Goal: Book appointment/travel/reservation

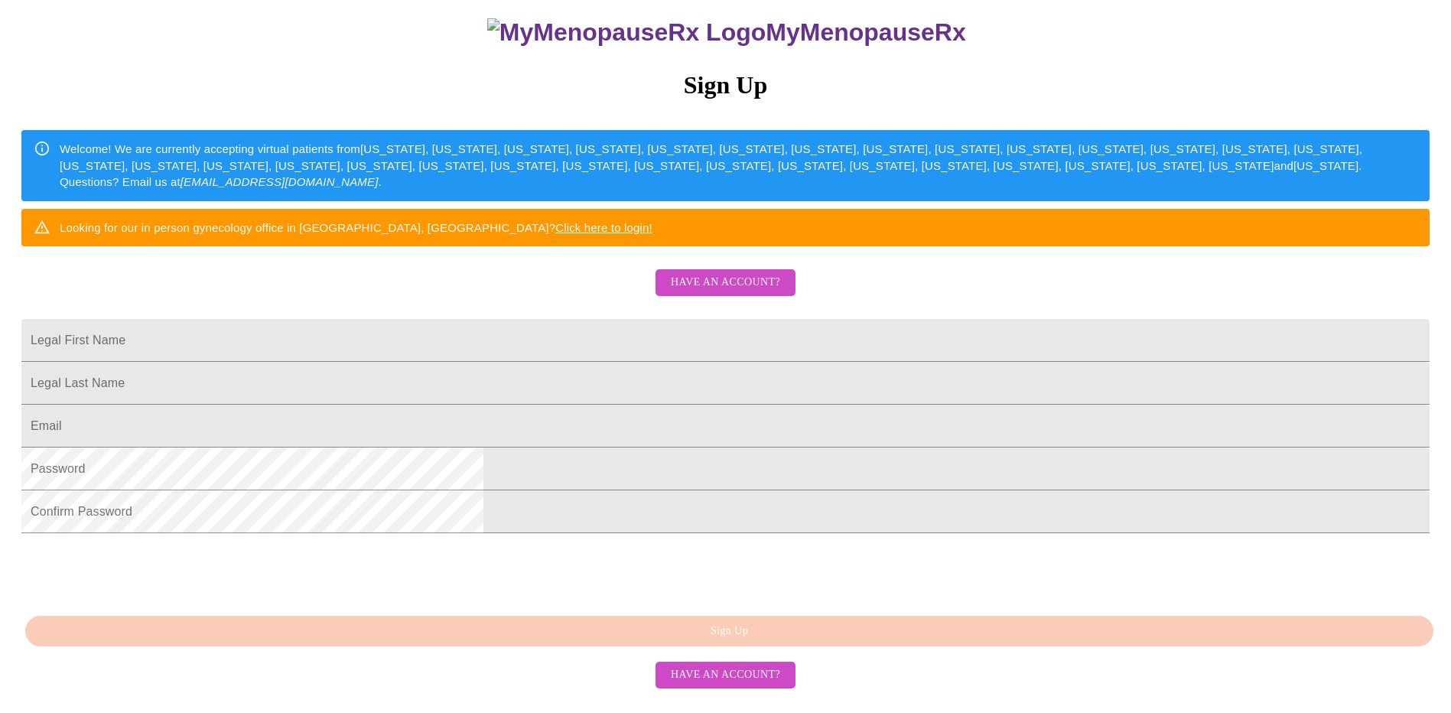
scroll to position [255, 0]
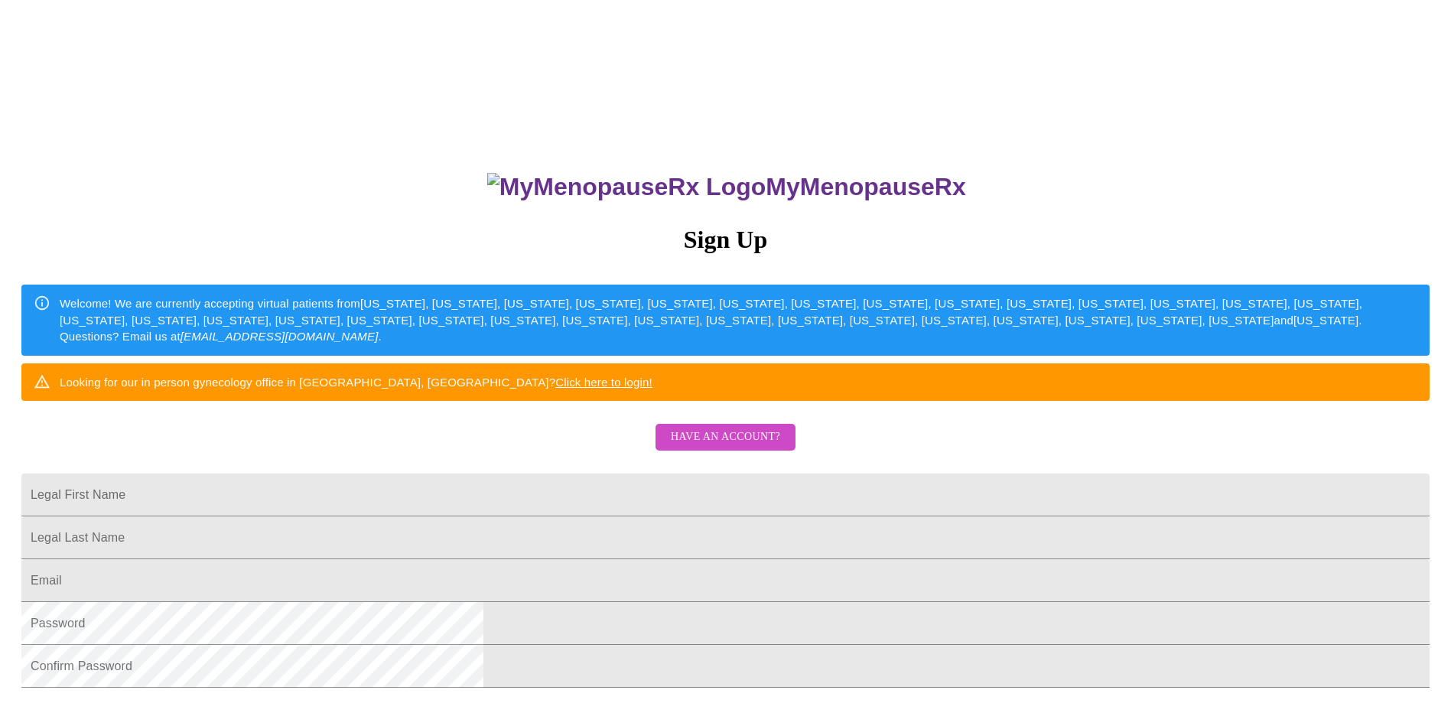
drag, startPoint x: 876, startPoint y: 173, endPoint x: 675, endPoint y: 161, distance: 200.7
click at [675, 173] on h3 "MyMenopauseRx" at bounding box center [727, 187] width 1406 height 28
copy h3 "MyMenopauseRx"
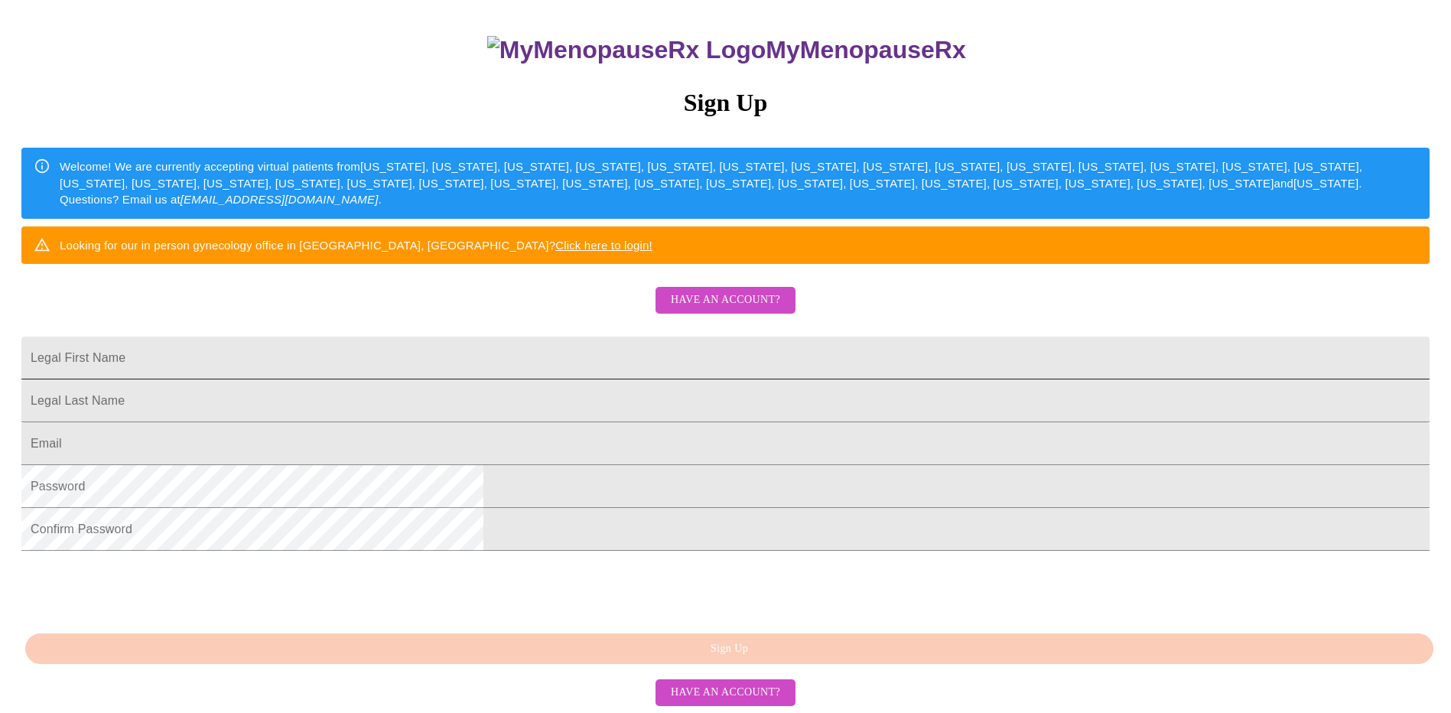
scroll to position [153, 0]
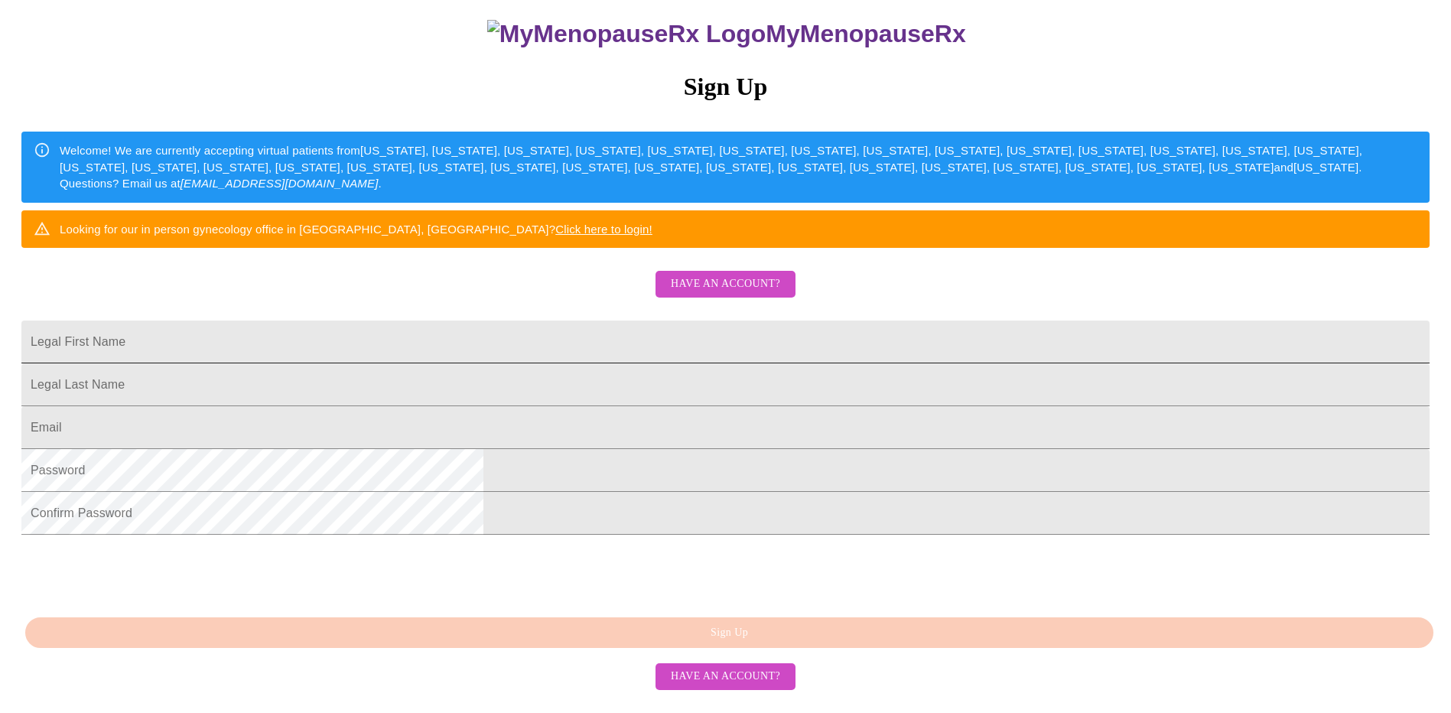
click at [580, 363] on input "Legal First Name" at bounding box center [725, 341] width 1408 height 43
drag, startPoint x: 636, startPoint y: 395, endPoint x: 406, endPoint y: 371, distance: 231.5
click at [408, 372] on div "MyMenopauseRx Sign Up Welcome! We are currently accepting virtual patients from…" at bounding box center [725, 280] width 1439 height 855
type input "m"
click at [645, 363] on input "marianna_chip@yahoo.it" at bounding box center [725, 341] width 1408 height 43
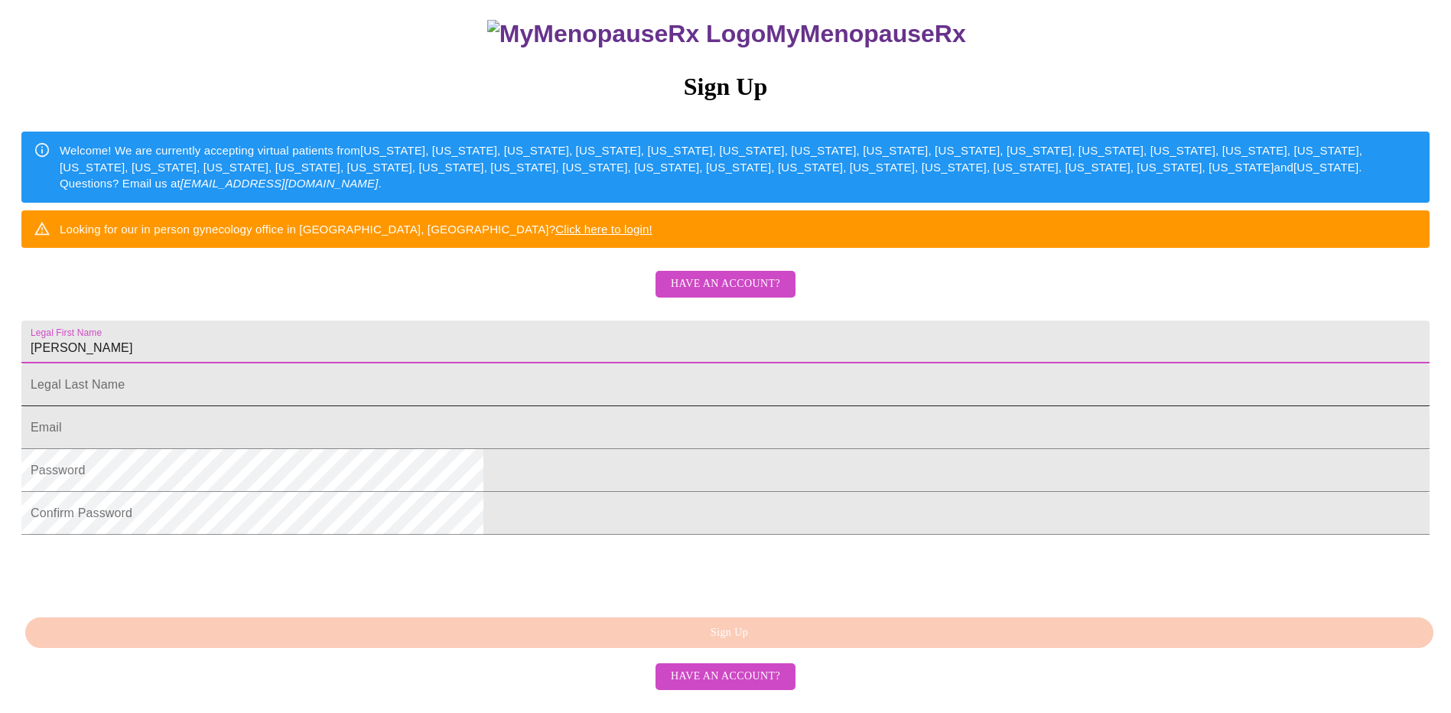
type input "marianna"
click at [512, 406] on input "Legal First Name" at bounding box center [725, 384] width 1408 height 43
type input "Dardilli"
type input "mdardilli@gmail.com"
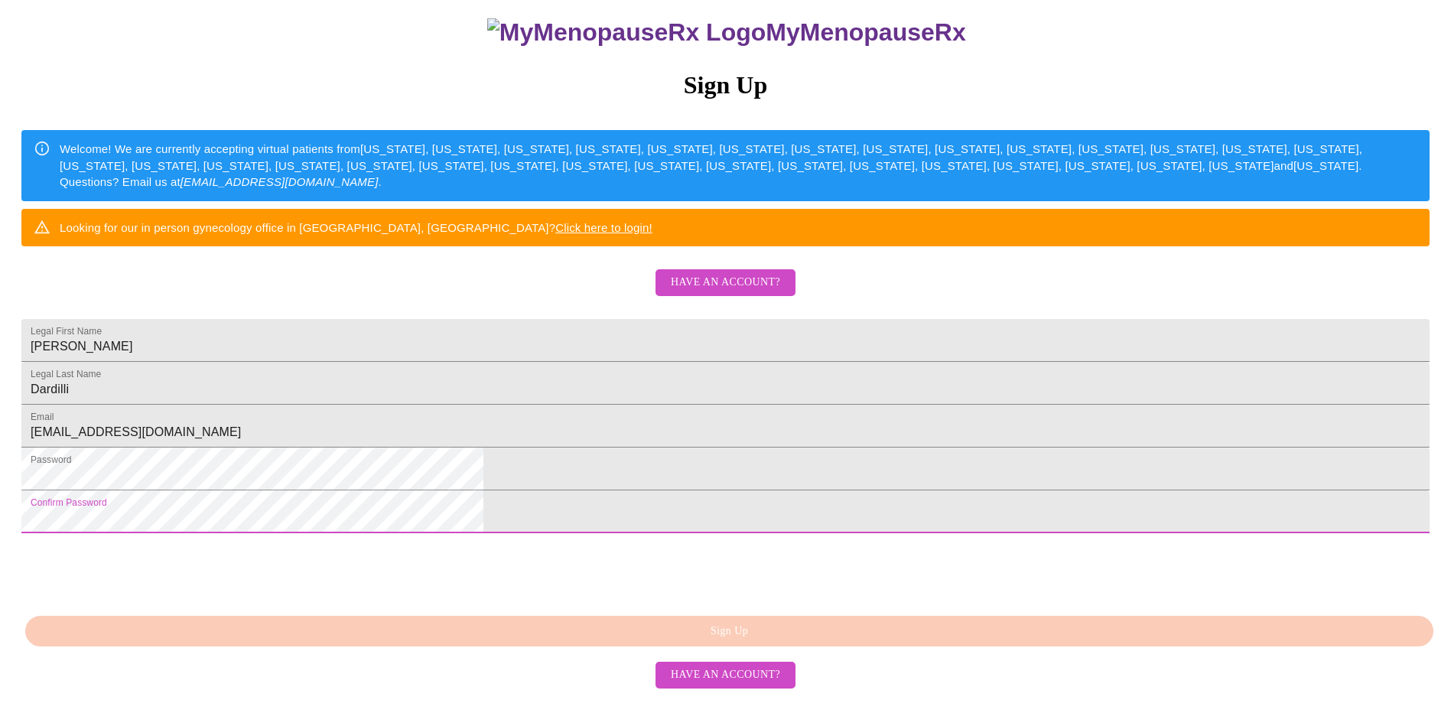
scroll to position [255, 0]
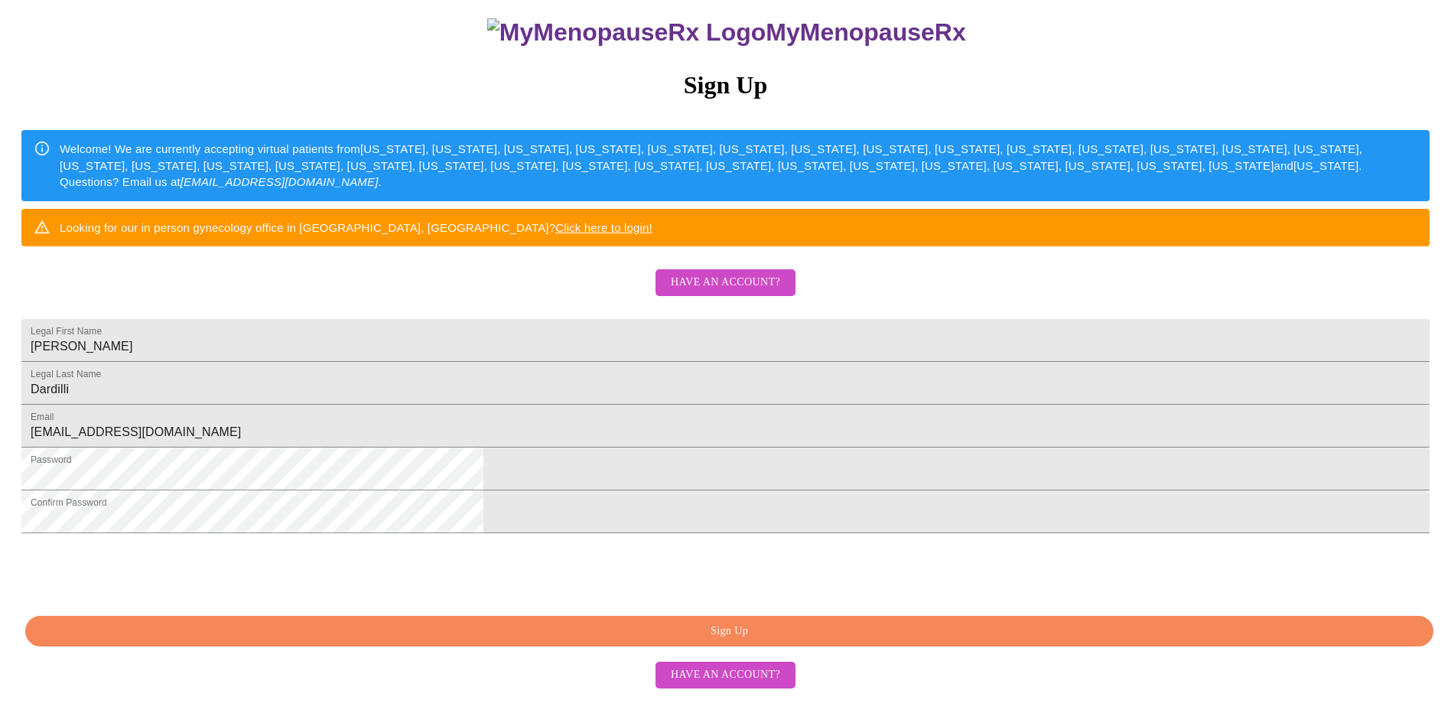
click at [728, 641] on span "Sign Up" at bounding box center [729, 631] width 1373 height 19
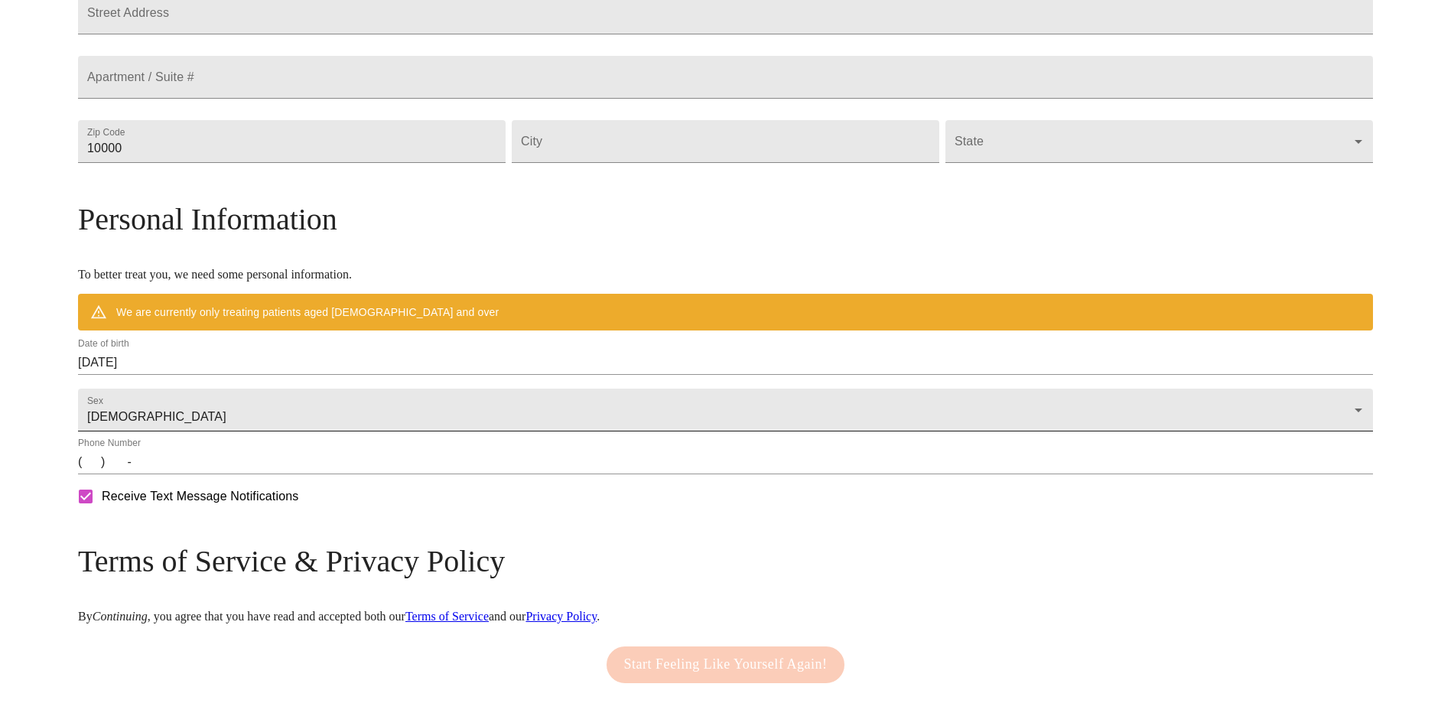
scroll to position [306, 0]
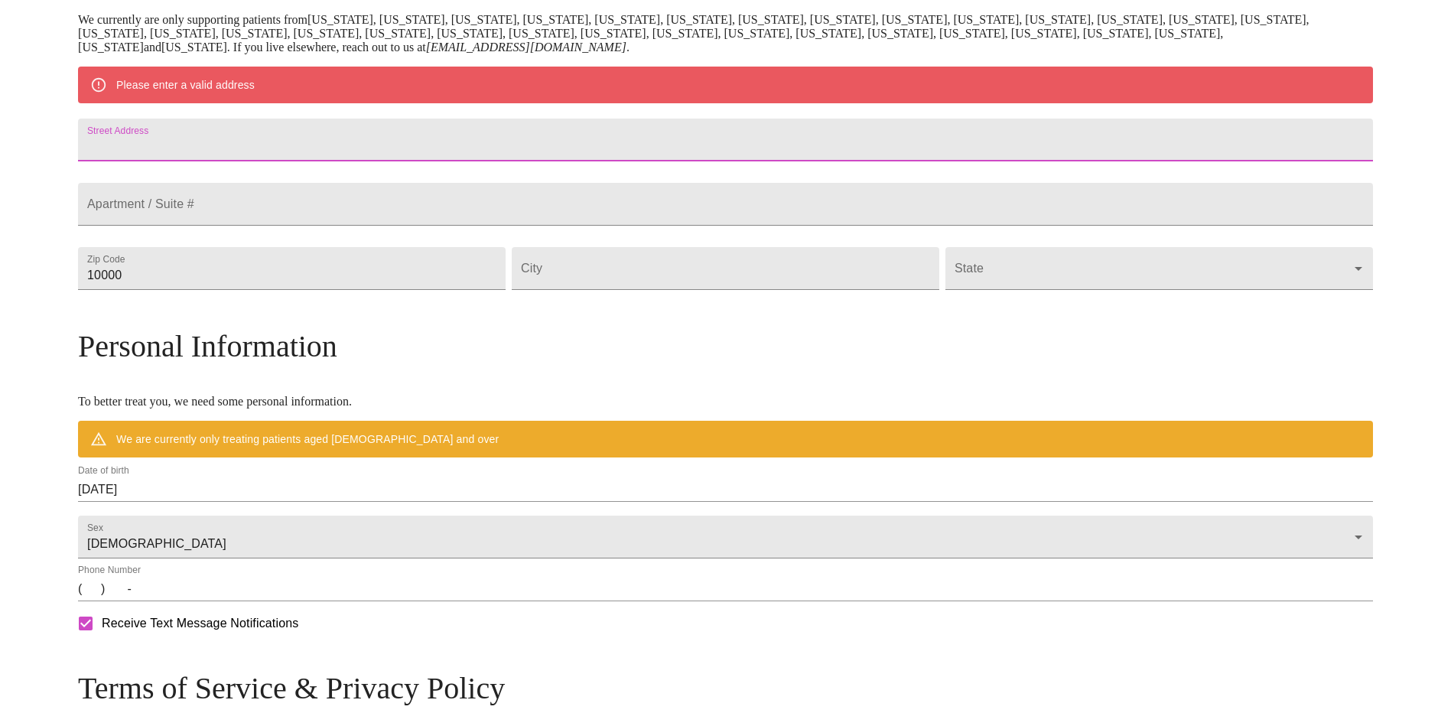
click at [350, 147] on input "Street Address" at bounding box center [725, 140] width 1295 height 43
type input "9960 Bahama Dr"
type input "33189"
type input "f"
type input "Miami"
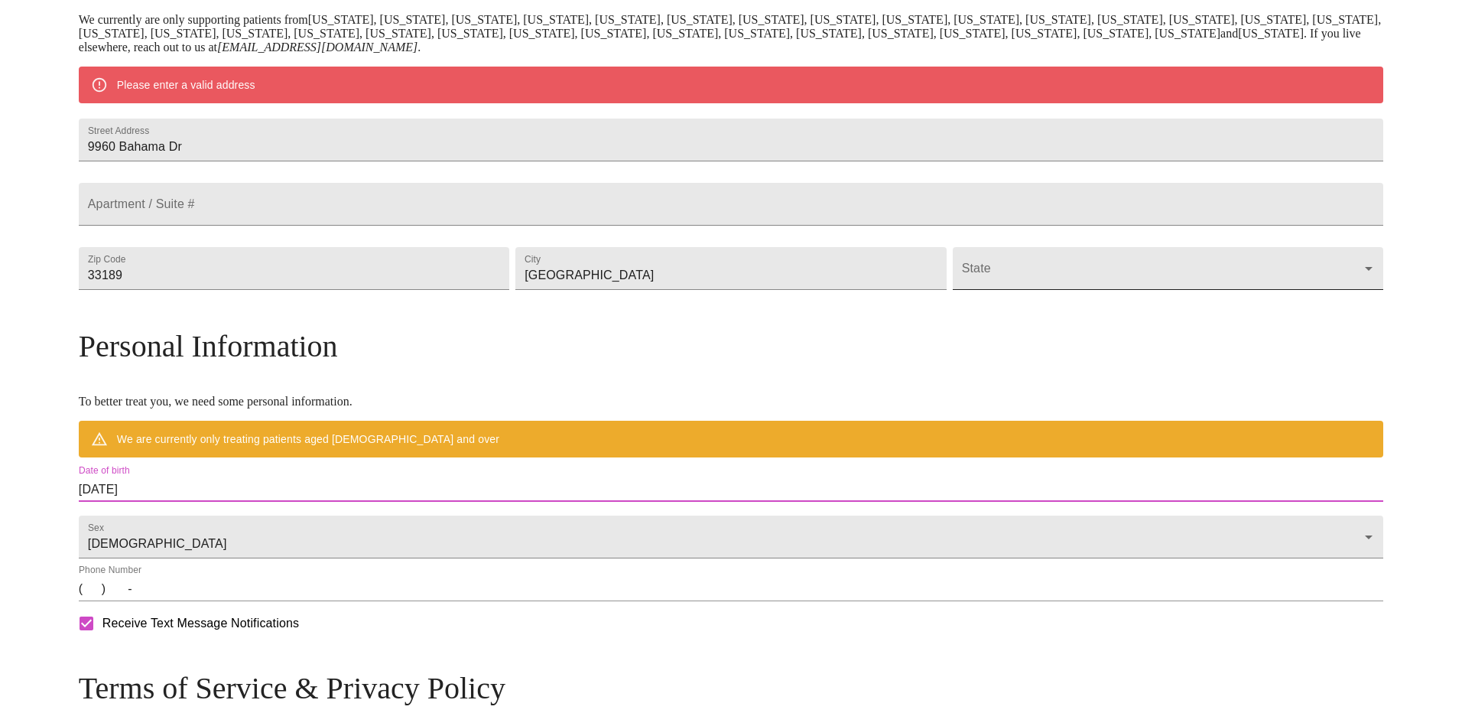
click at [1133, 314] on body "MyMenopauseRx Welcome to MyMenopauseRx Since it's your first time here, you'll …" at bounding box center [731, 296] width 1450 height 1192
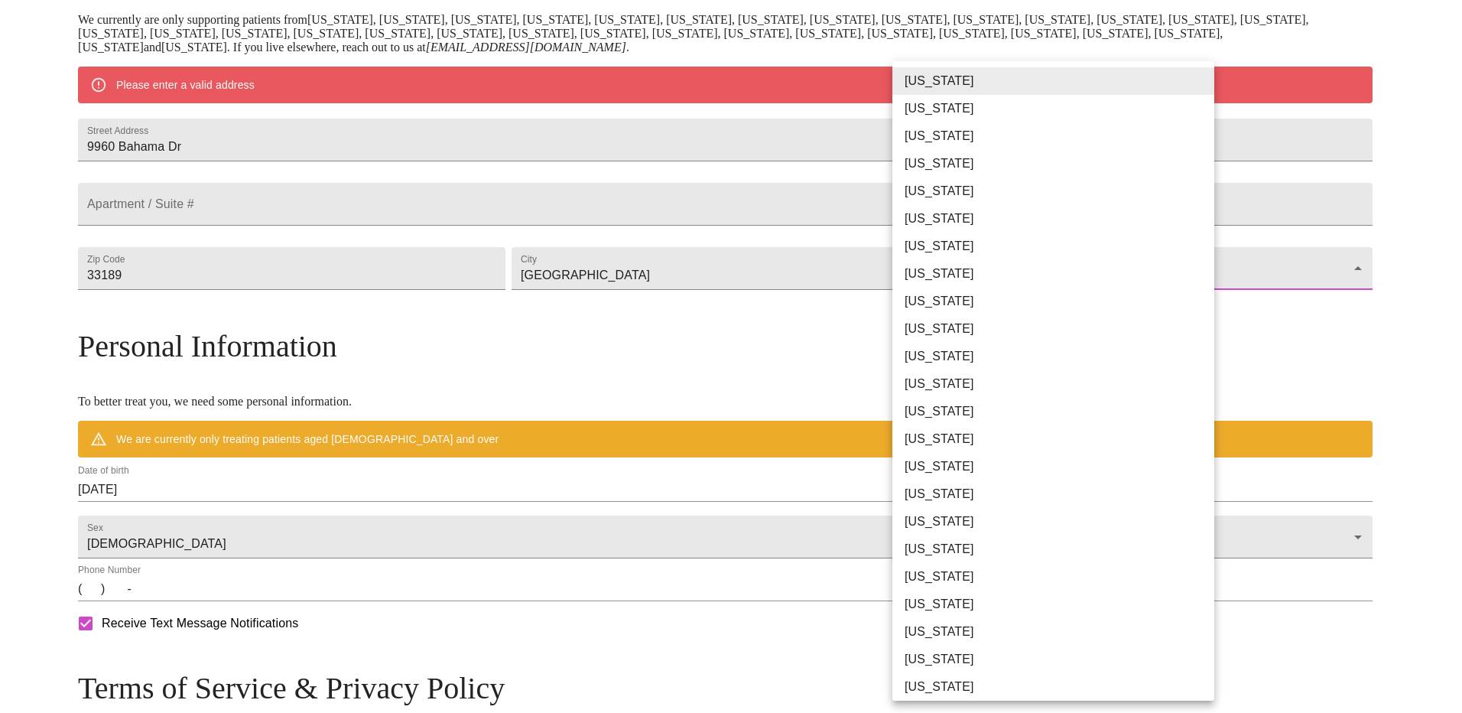
click at [931, 297] on li "Florida" at bounding box center [1059, 302] width 333 height 28
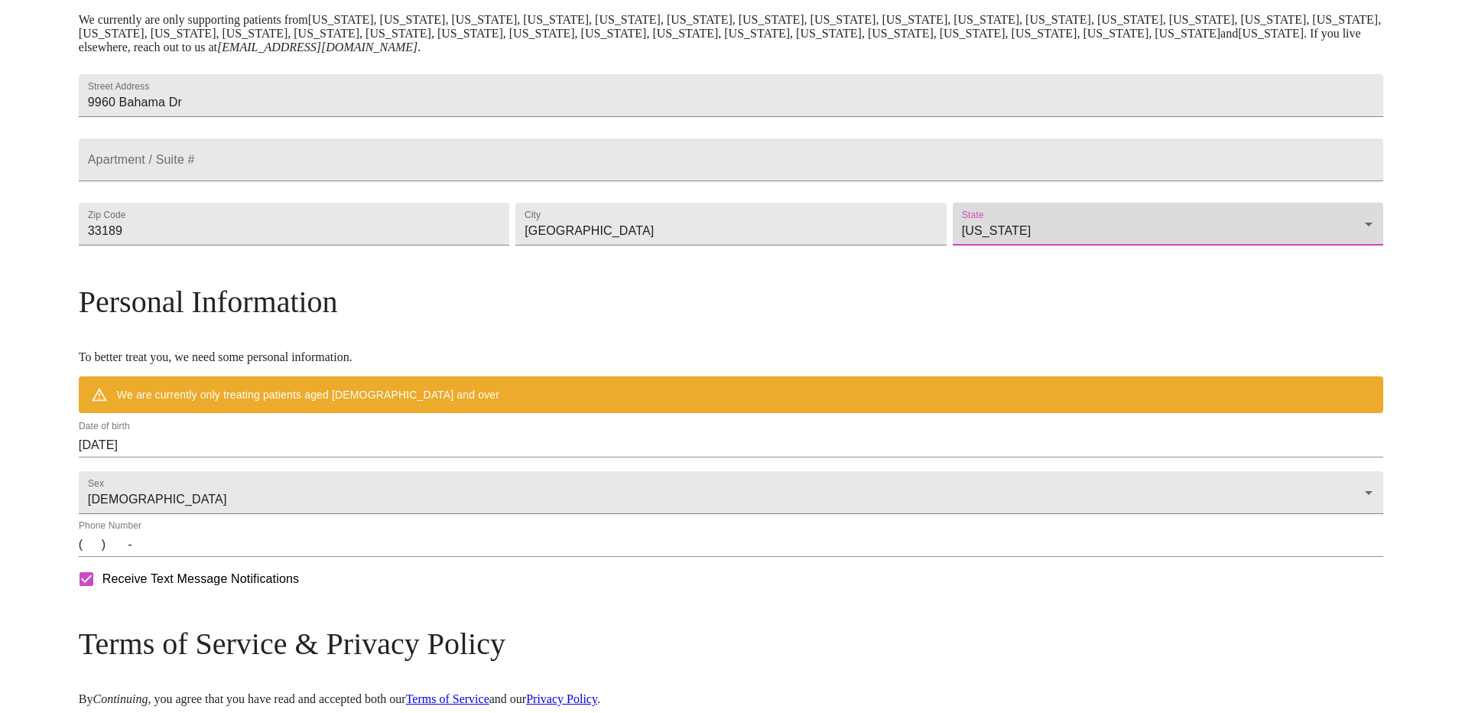
type input "Florida"
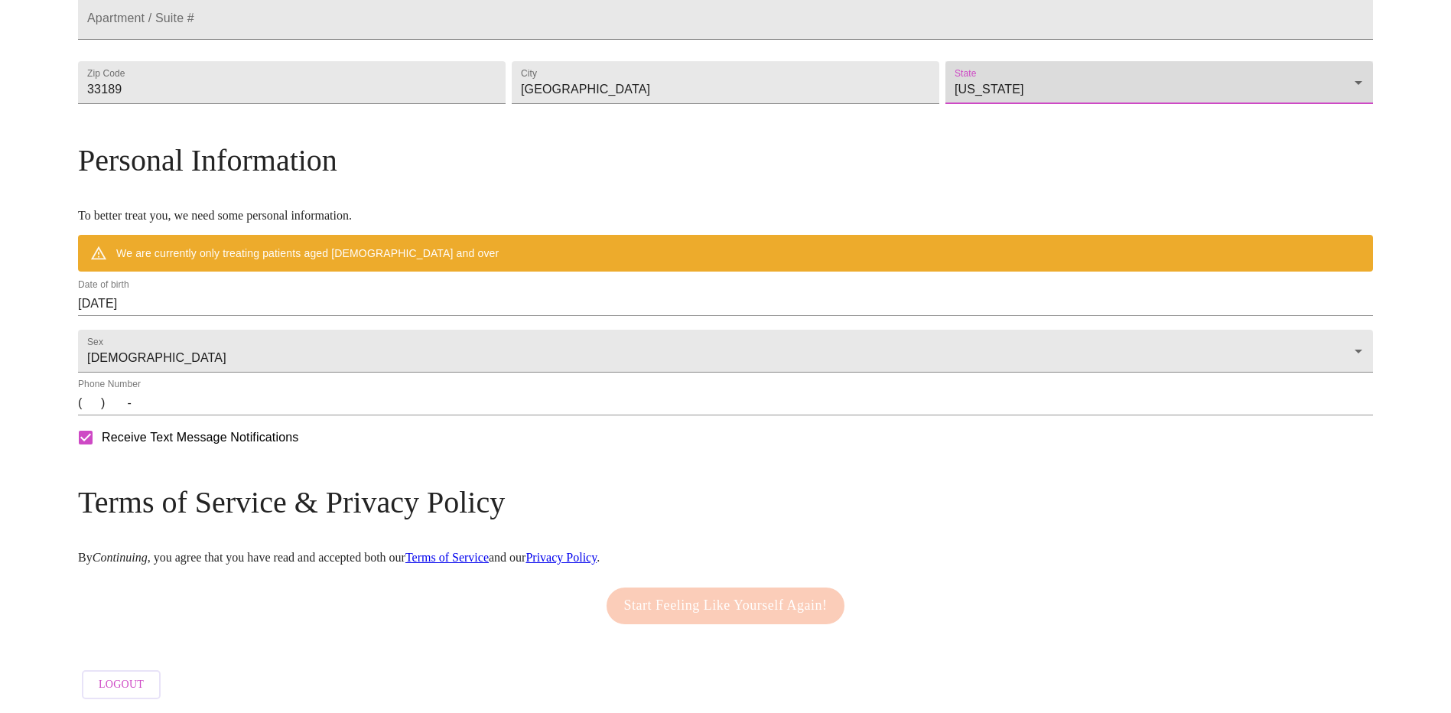
scroll to position [491, 0]
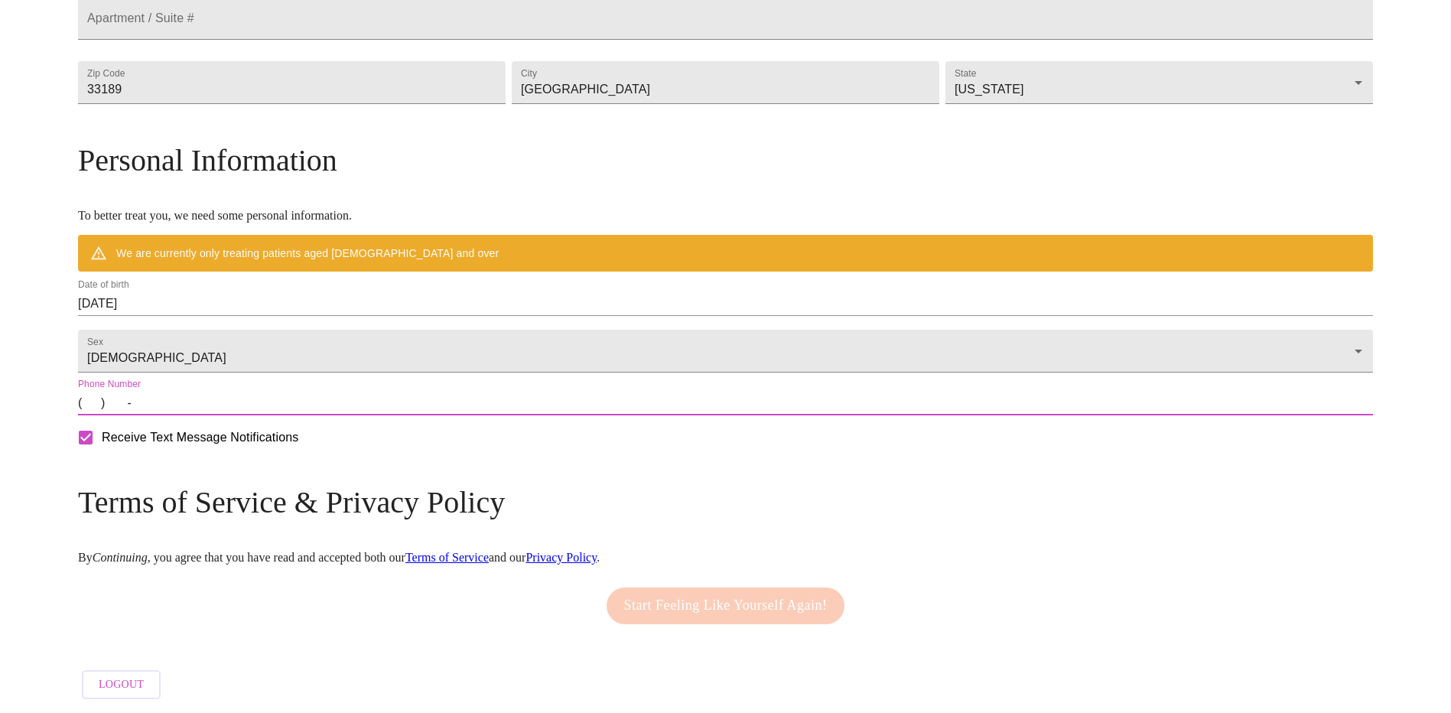
click at [253, 397] on input "(   )    -" at bounding box center [725, 403] width 1295 height 24
type input "(305) 721-5886"
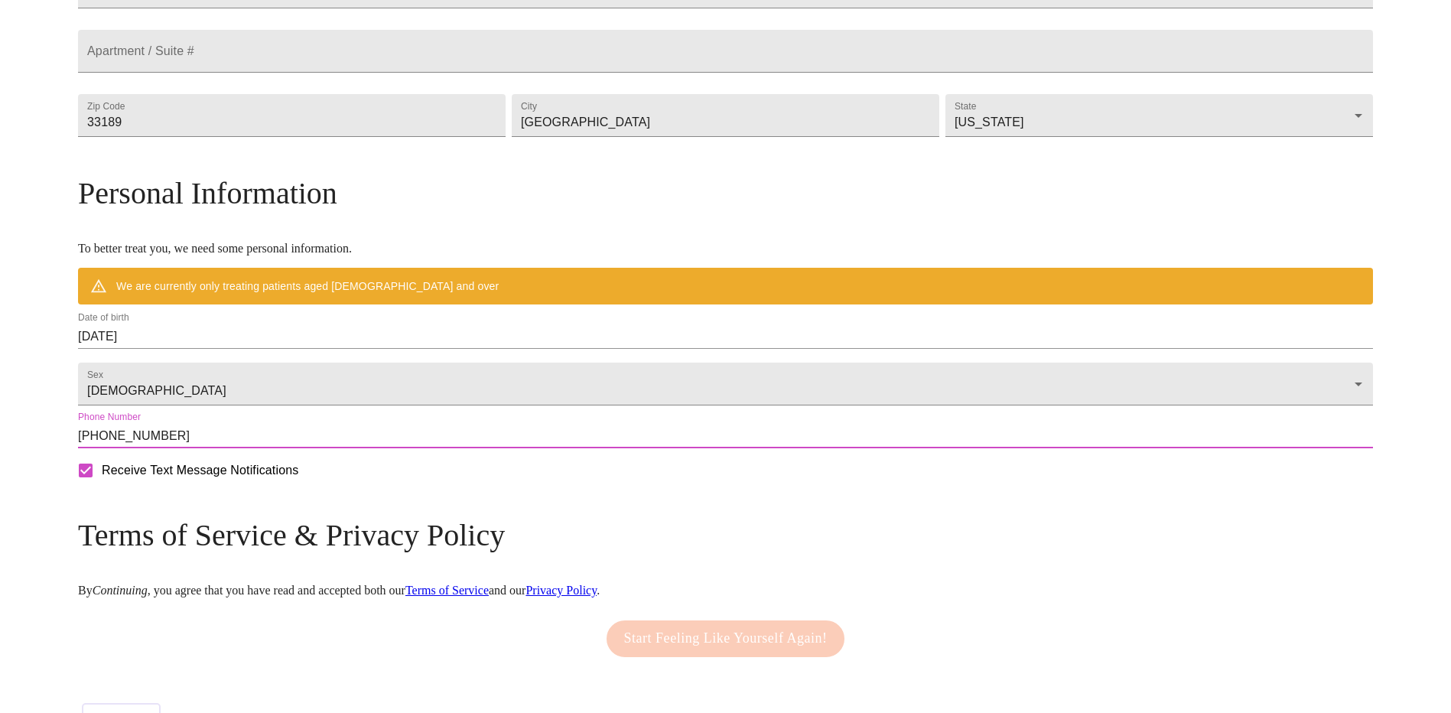
click at [102, 486] on input "Receive Text Message Notifications" at bounding box center [86, 470] width 32 height 32
checkbox input "false"
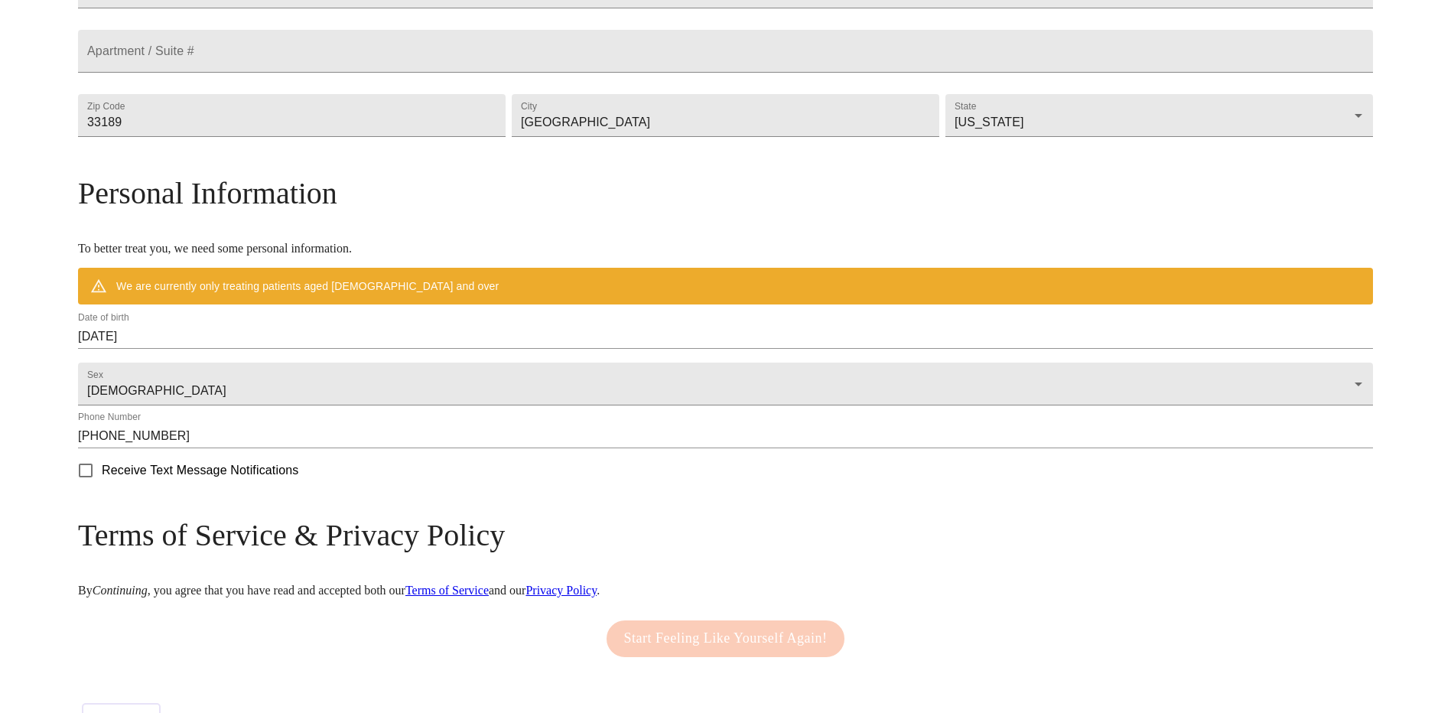
click at [671, 665] on div "Start Feeling Like Yourself Again!" at bounding box center [726, 639] width 246 height 52
click at [352, 349] on input "09/10/2025" at bounding box center [725, 336] width 1295 height 24
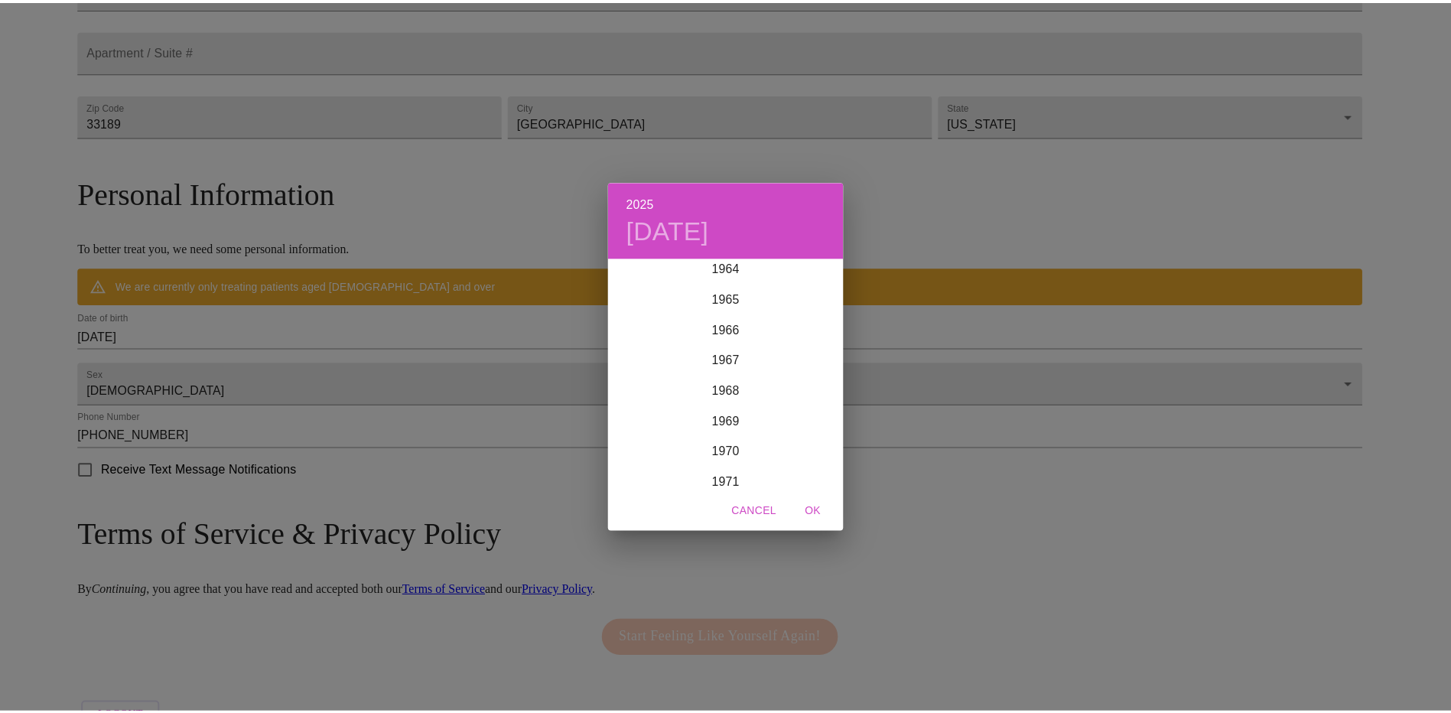
scroll to position [2080, 0]
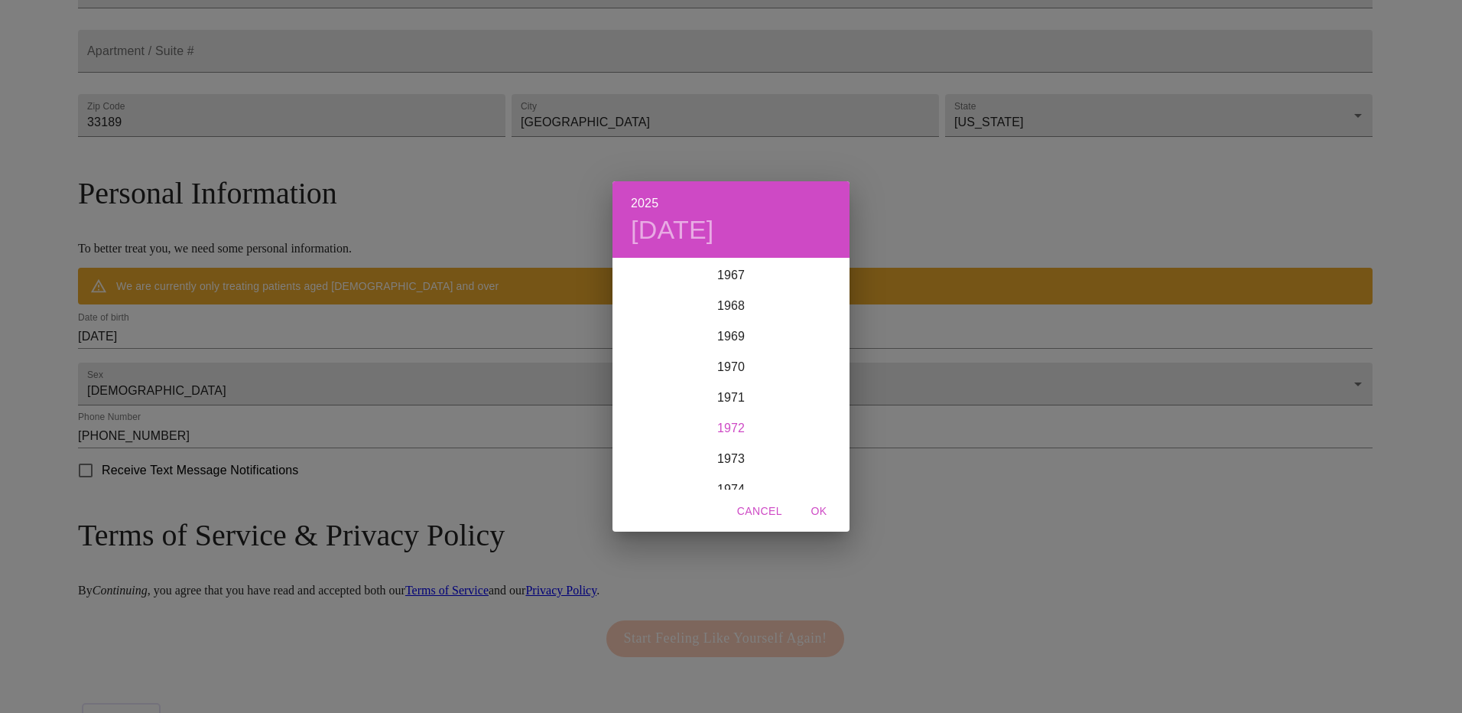
click at [727, 418] on div "1972" at bounding box center [731, 428] width 237 height 31
click at [652, 395] on div "Jul" at bounding box center [652, 403] width 79 height 57
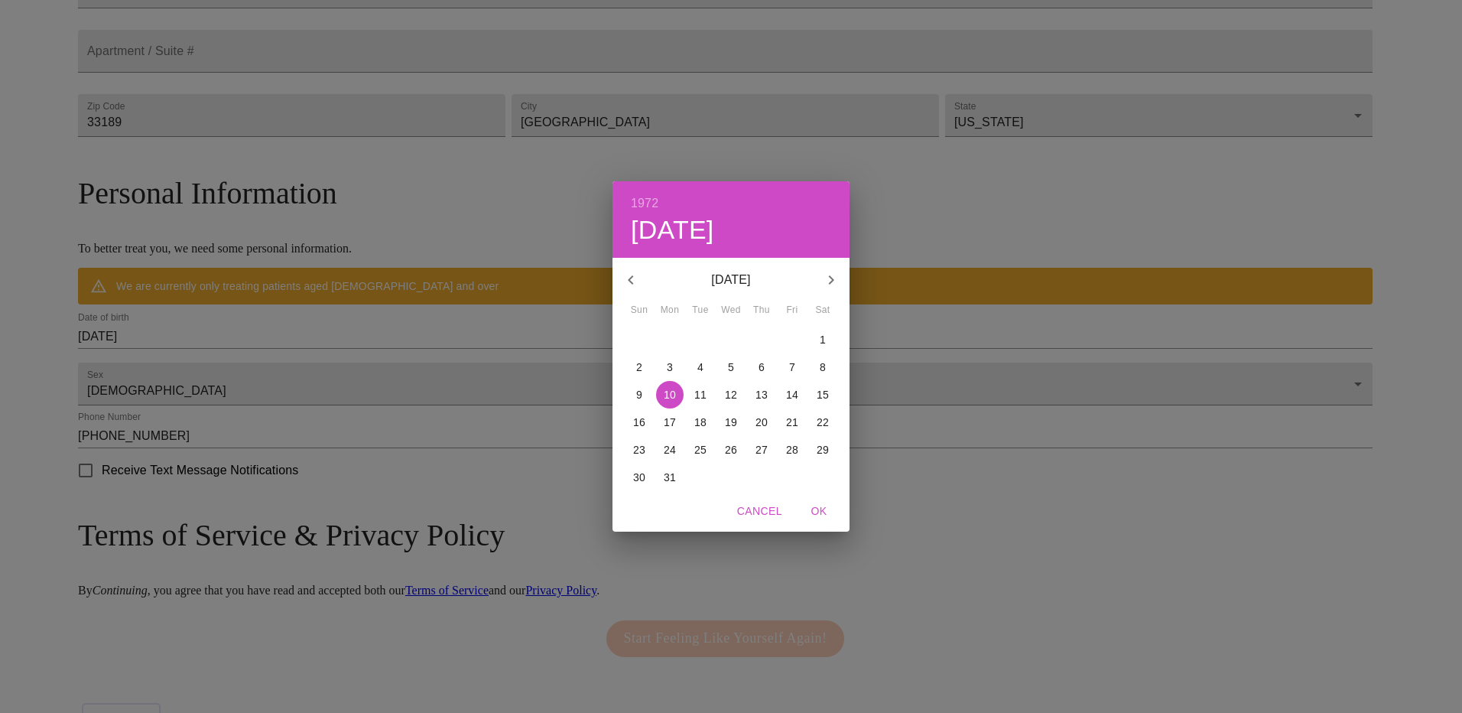
click at [700, 364] on p "4" at bounding box center [701, 366] width 6 height 15
click at [822, 509] on span "OK" at bounding box center [819, 511] width 37 height 19
type input "07/04/1972"
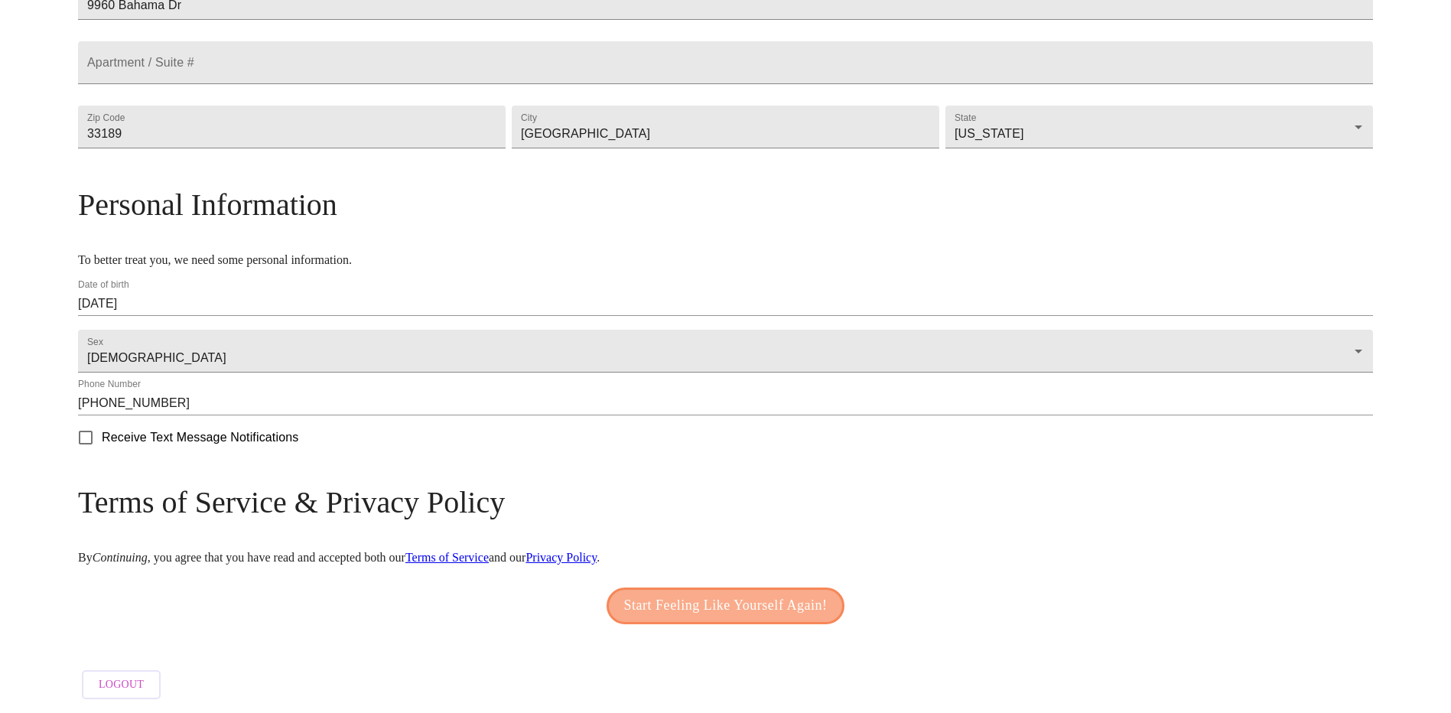
click at [749, 618] on span "Start Feeling Like Yourself Again!" at bounding box center [725, 605] width 203 height 24
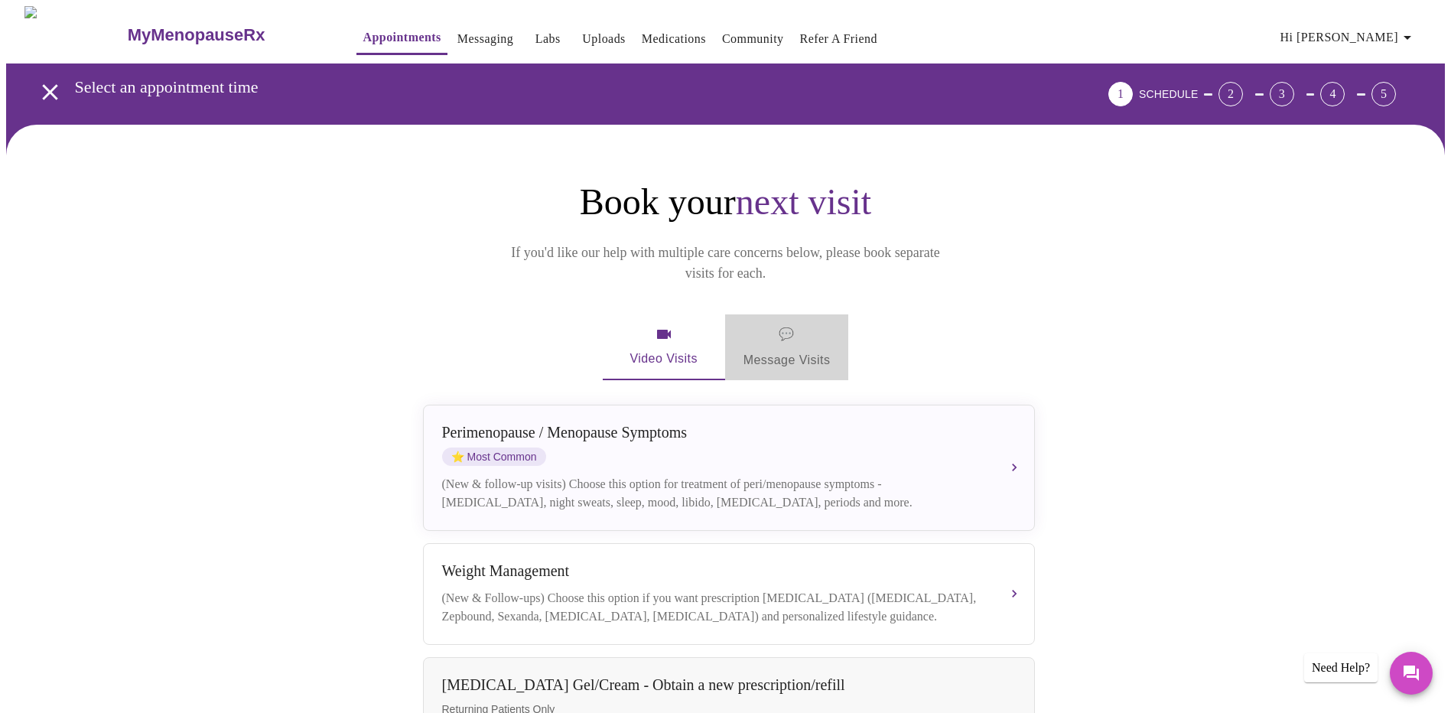
click at [789, 324] on span "💬" at bounding box center [786, 334] width 15 height 21
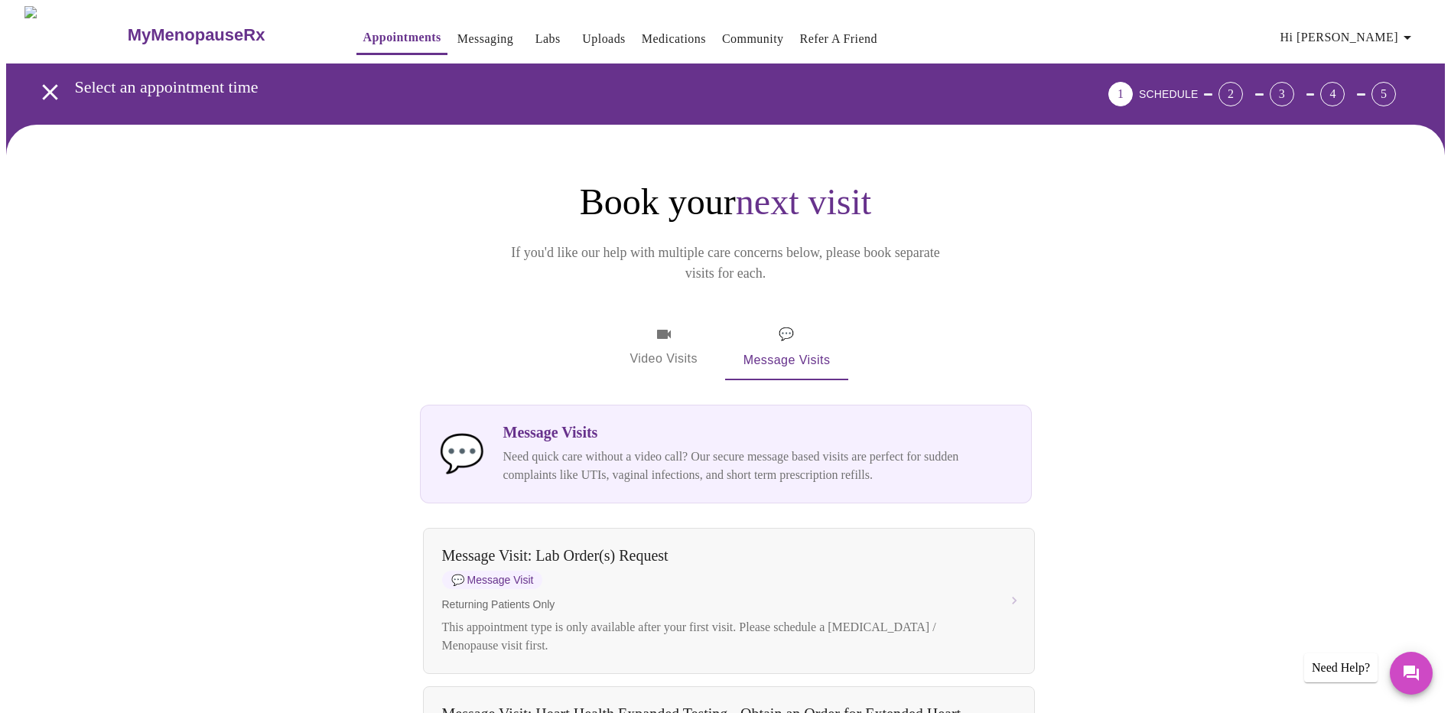
click at [662, 330] on icon "button" at bounding box center [664, 334] width 14 height 9
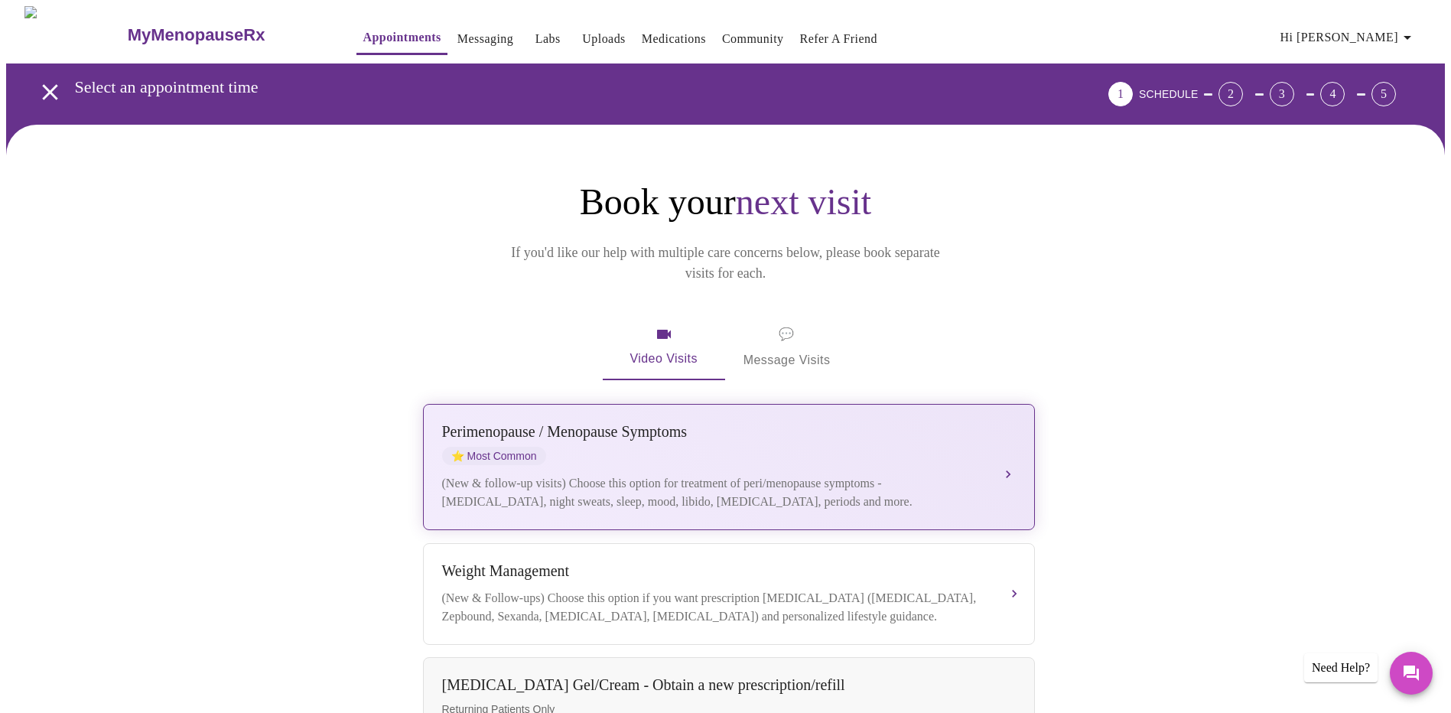
click at [647, 423] on div "Perimenopause / Menopause Symptoms ⭐ Most Common" at bounding box center [713, 444] width 543 height 42
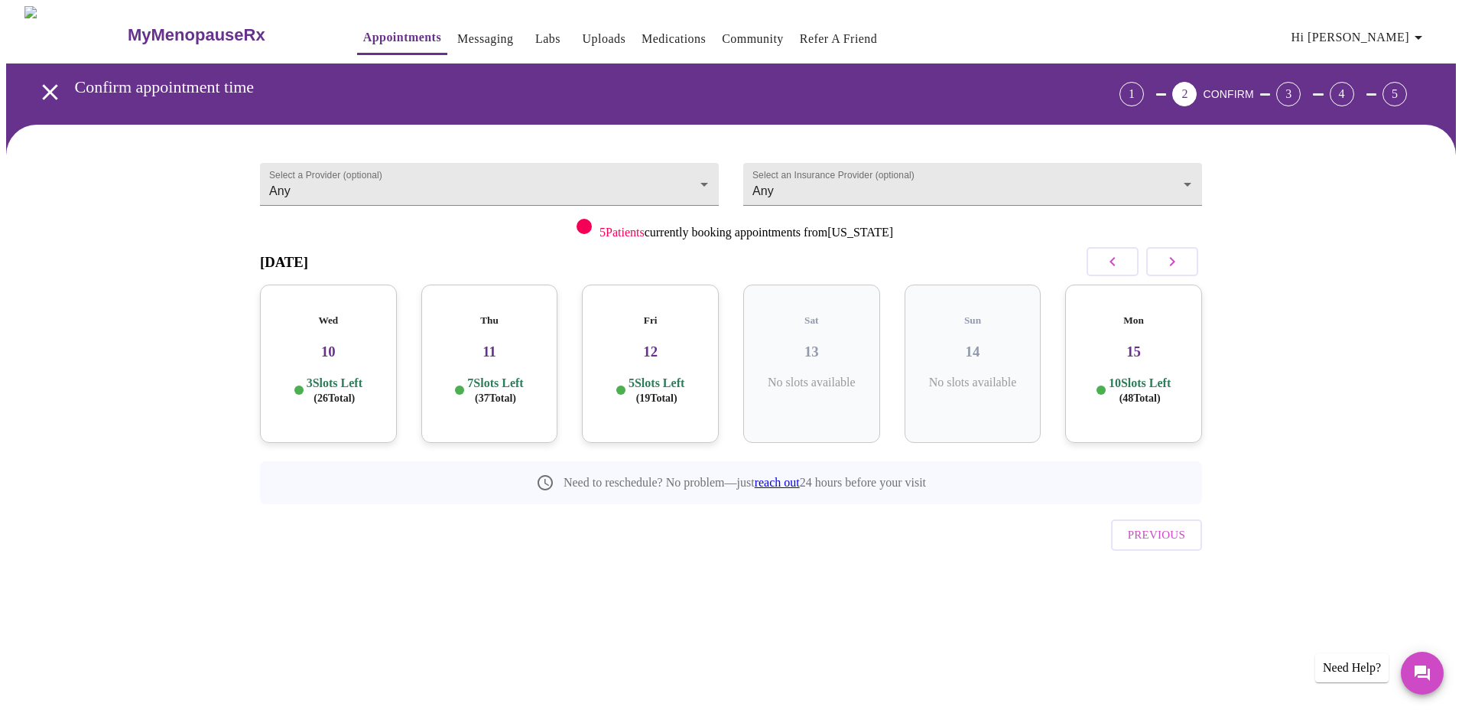
click at [640, 343] on h3 "12" at bounding box center [650, 351] width 112 height 17
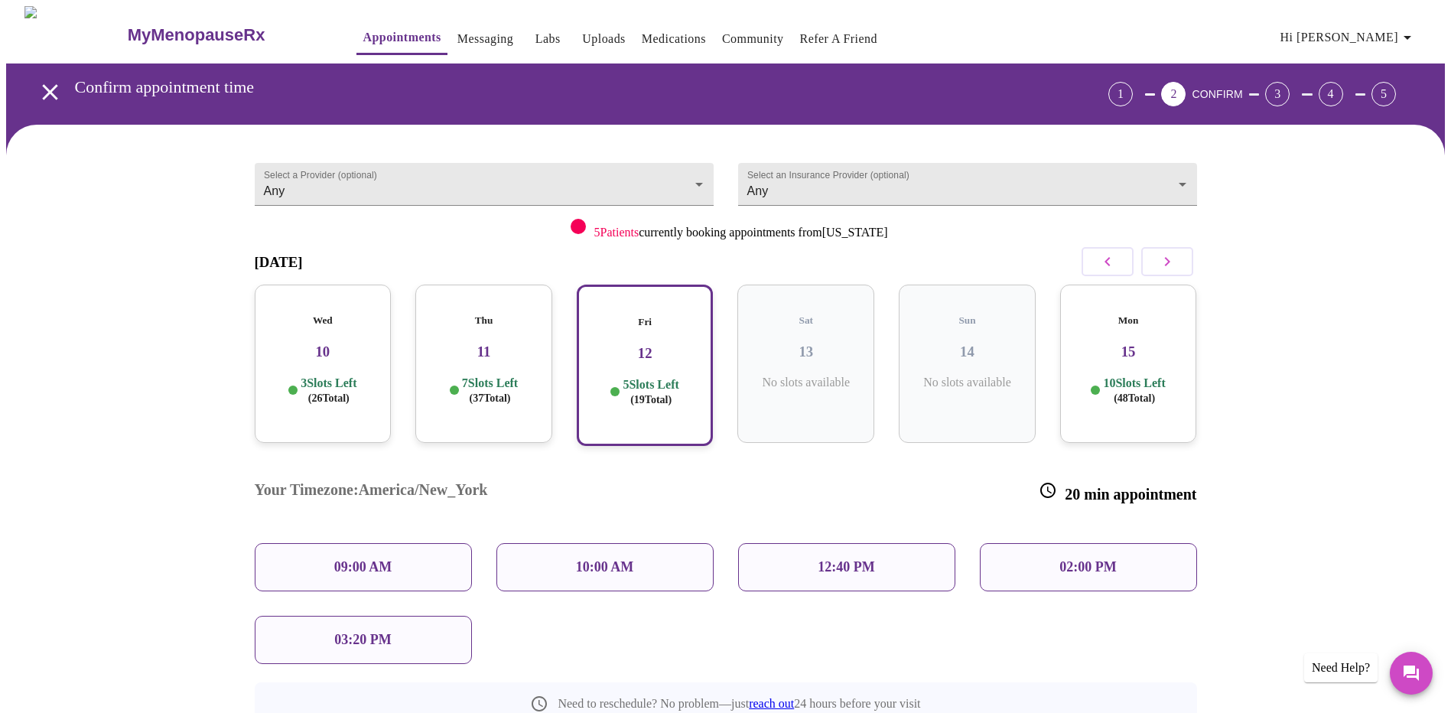
click at [479, 343] on h3 "11" at bounding box center [484, 351] width 112 height 17
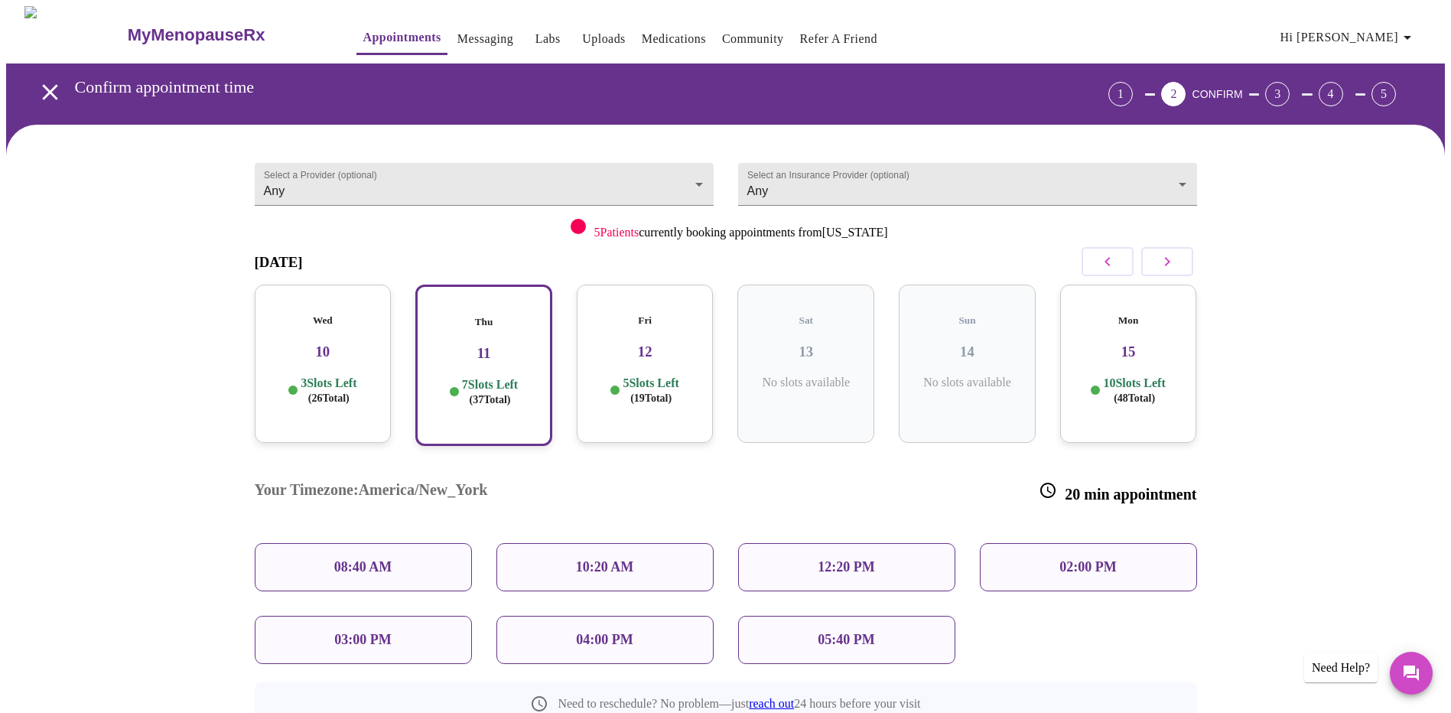
click at [798, 616] on div "05:40 PM" at bounding box center [846, 640] width 217 height 48
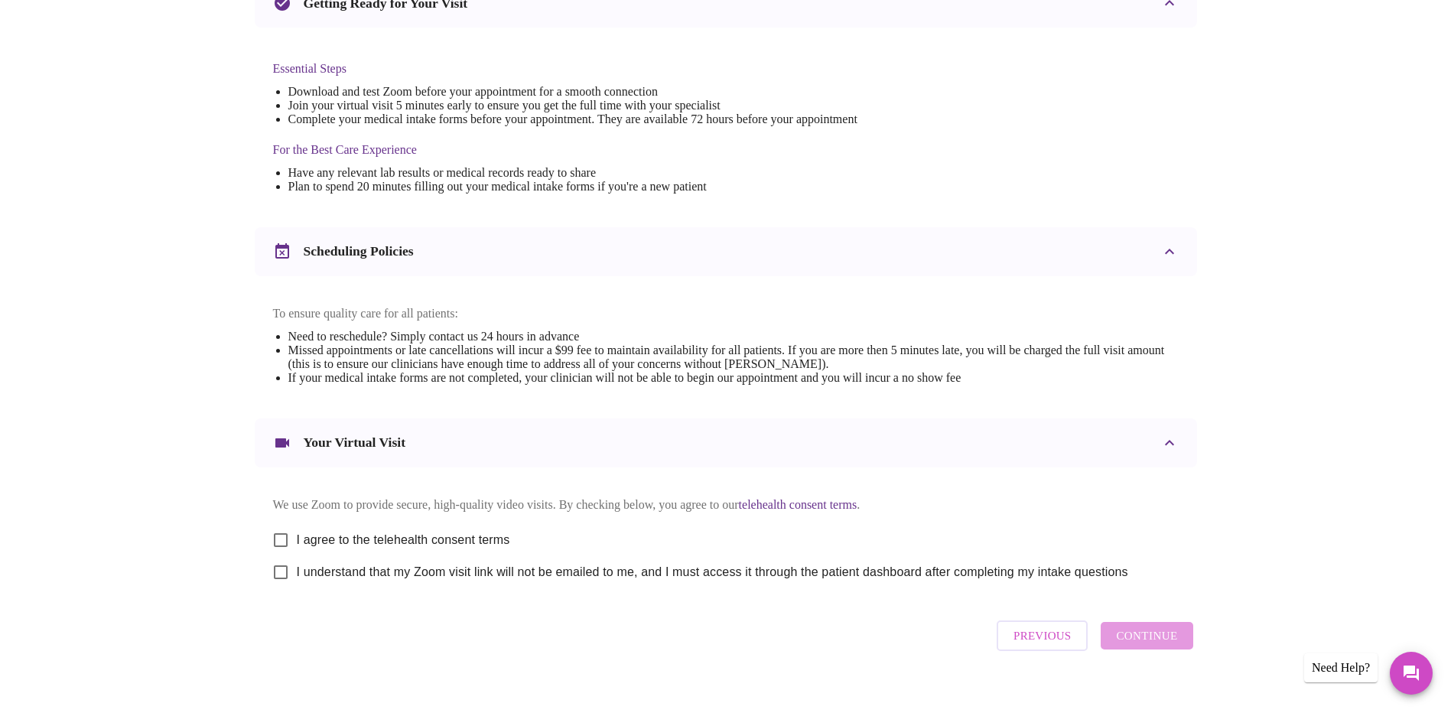
scroll to position [396, 0]
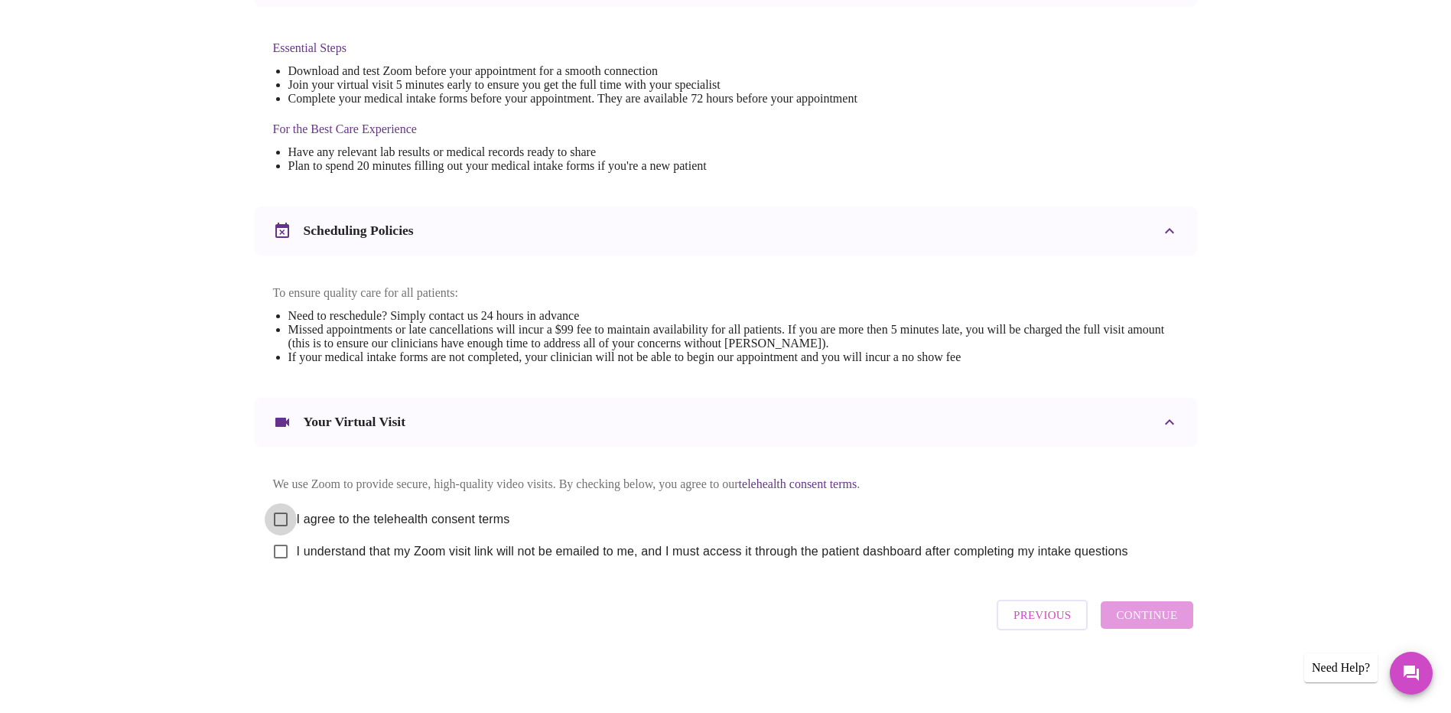
click at [281, 512] on input "I agree to the telehealth consent terms" at bounding box center [281, 519] width 32 height 32
checkbox input "true"
click at [280, 554] on input "I understand that my Zoom visit link will not be emailed to me, and I must acce…" at bounding box center [281, 551] width 32 height 32
checkbox input "true"
click at [1139, 621] on span "Continue" at bounding box center [1146, 615] width 61 height 20
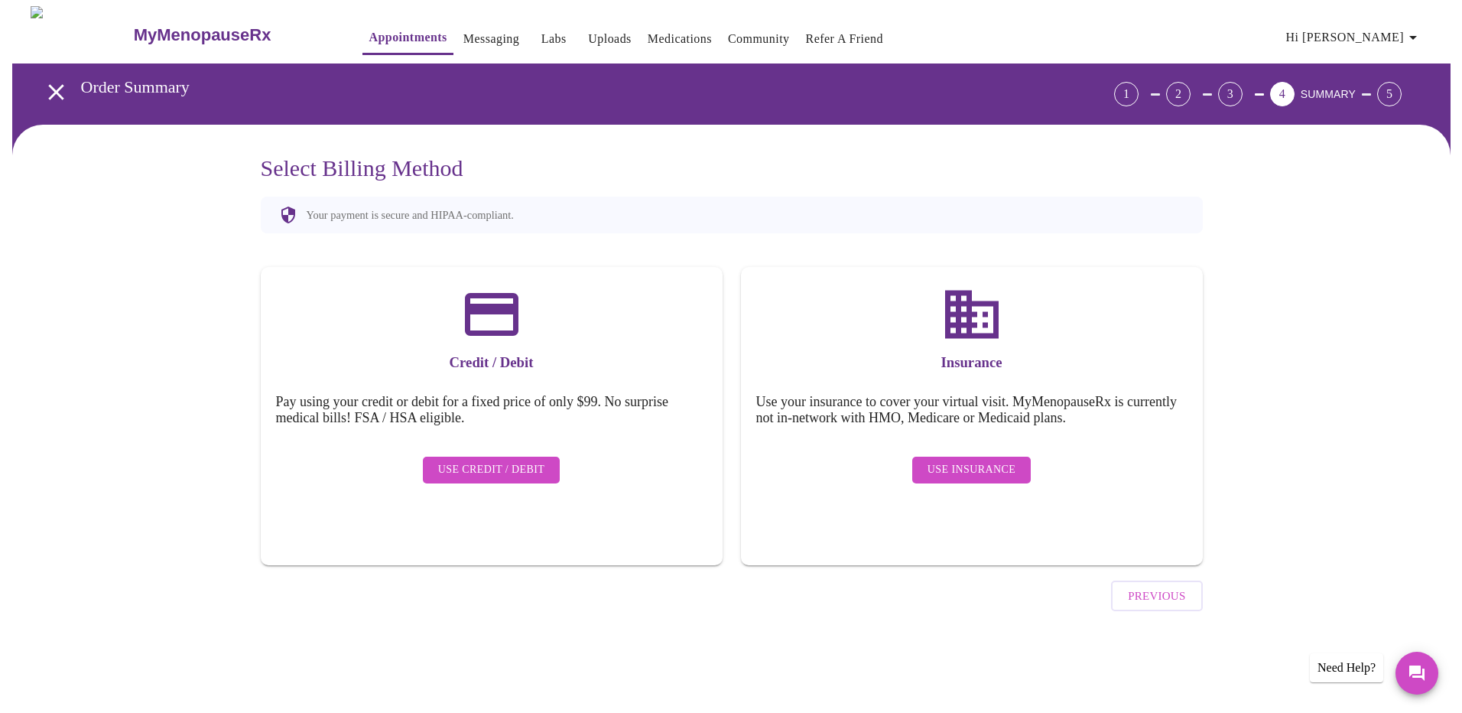
scroll to position [0, 0]
click at [971, 460] on span "Use Insurance" at bounding box center [971, 469] width 88 height 19
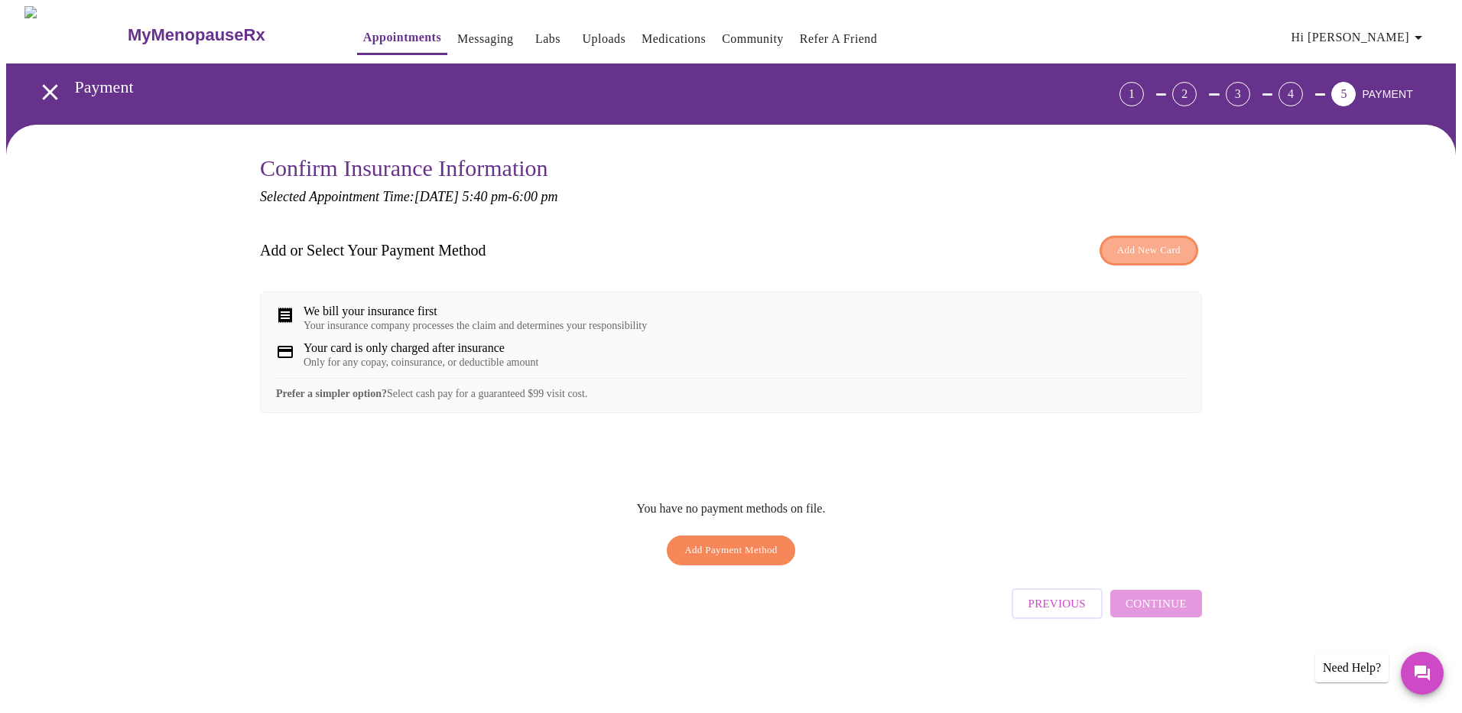
click at [1148, 243] on span "Add New Card" at bounding box center [1148, 251] width 63 height 18
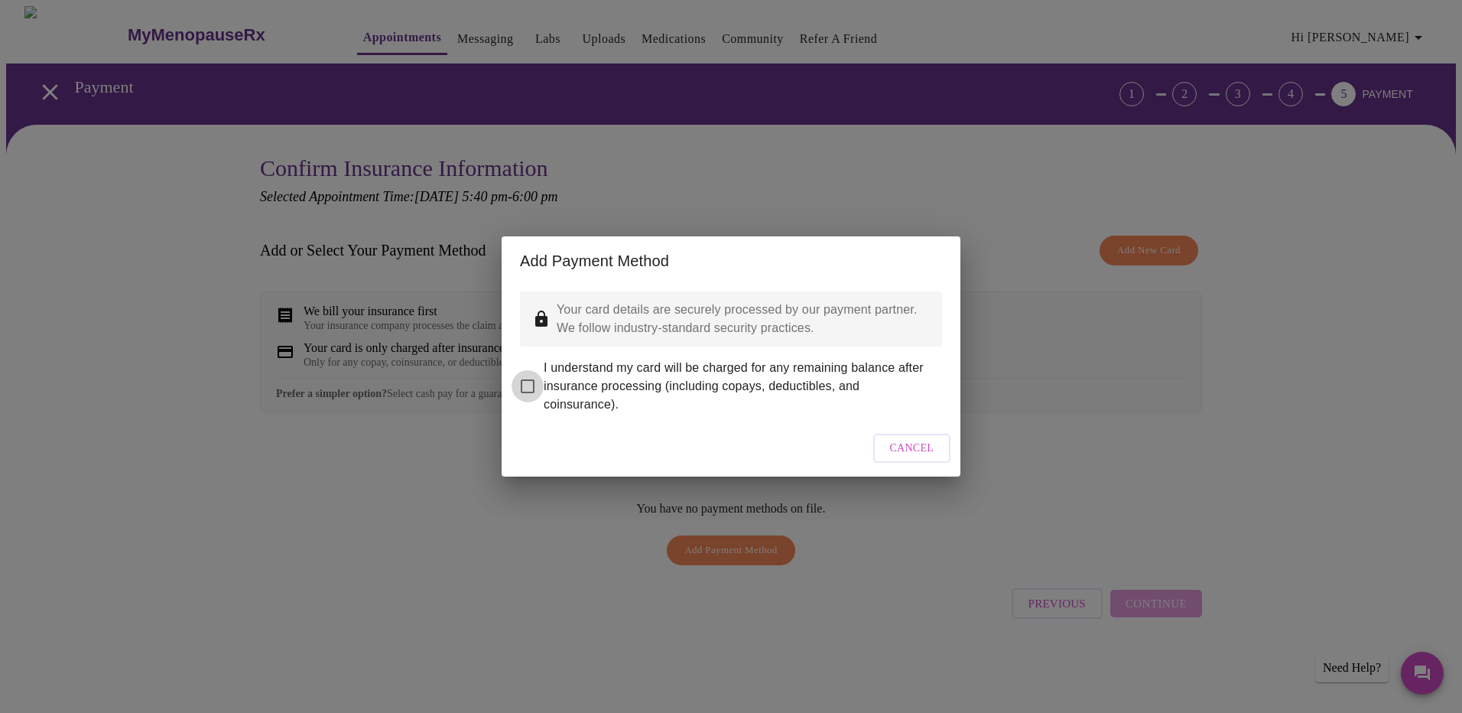
click at [531, 373] on input "I understand my card will be charged for any remaining balance after insurance …" at bounding box center [528, 386] width 32 height 32
checkbox input "true"
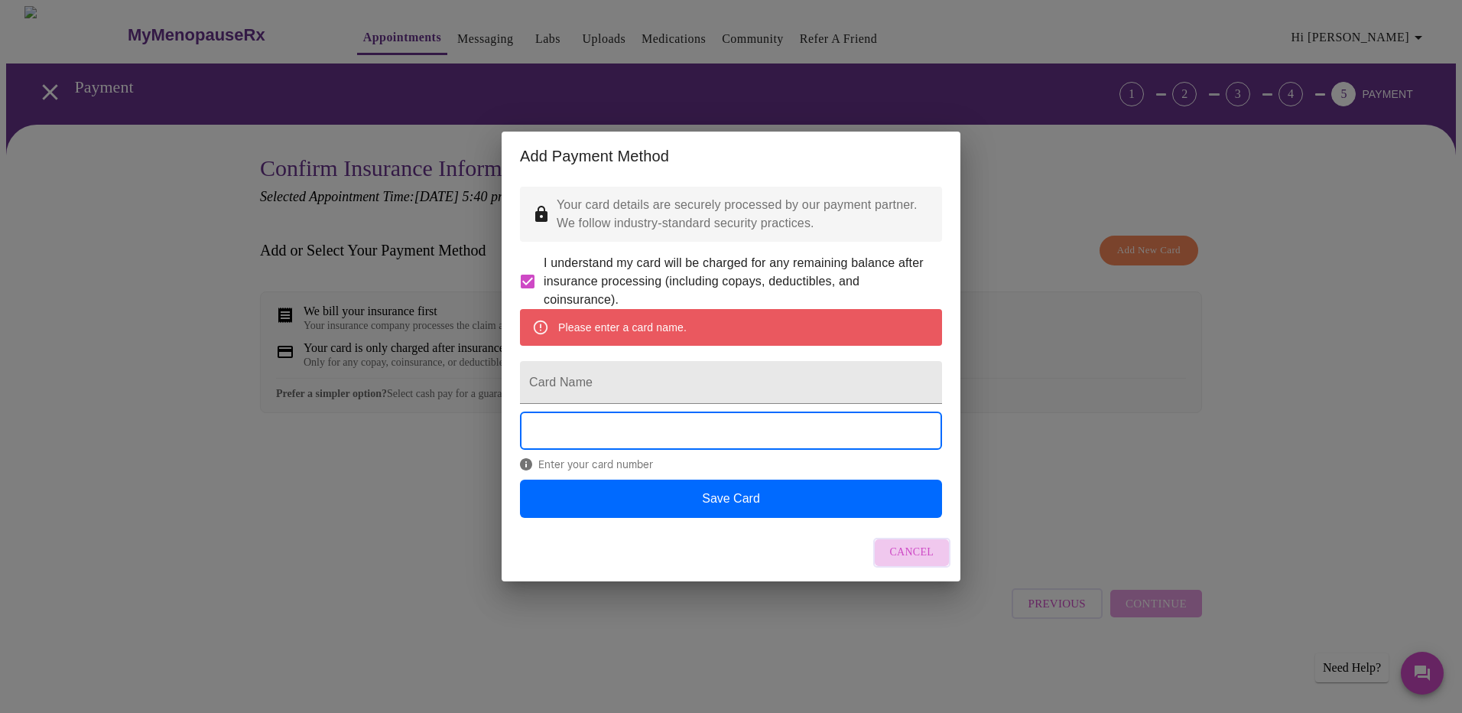
click at [921, 562] on span "Cancel" at bounding box center [912, 552] width 44 height 19
